Goal: Transaction & Acquisition: Purchase product/service

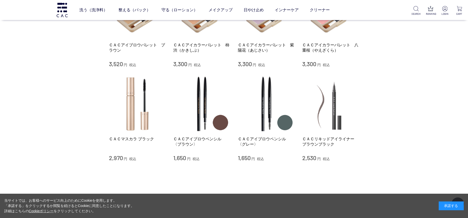
scroll to position [73, 0]
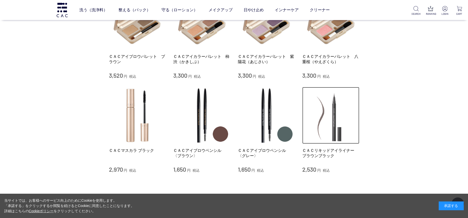
click at [338, 114] on img at bounding box center [330, 115] width 57 height 57
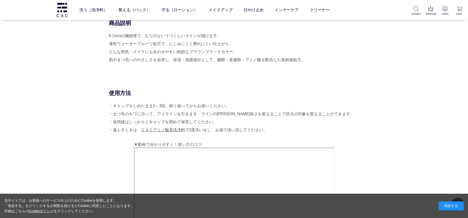
scroll to position [167, 0]
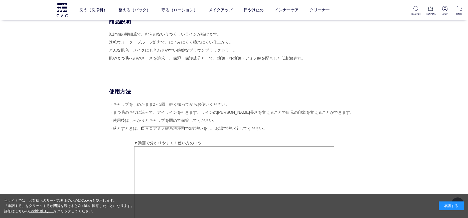
click at [150, 128] on link "ＣＡＣアミノ酸系洗浄料" at bounding box center [163, 128] width 44 height 4
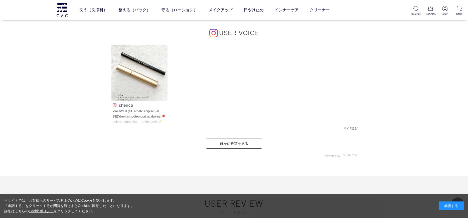
scroll to position [551, 0]
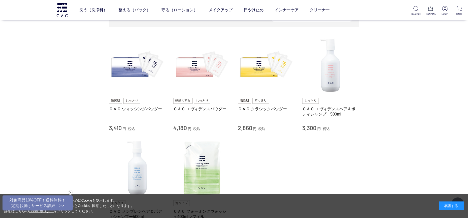
scroll to position [29, 0]
